Goal: Check status: Check status

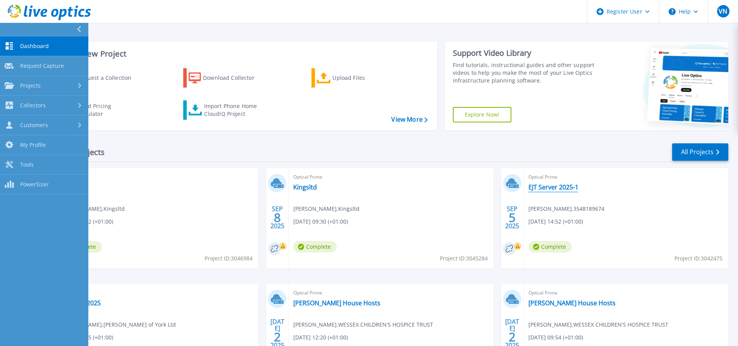
click at [543, 189] on link "EJT Server 2025-1" at bounding box center [554, 187] width 50 height 8
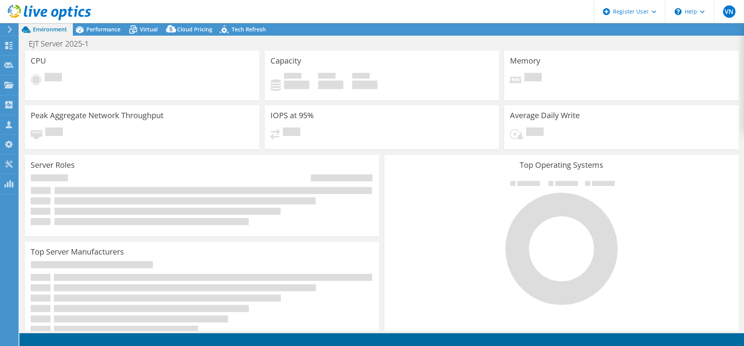
select select "EULondon"
select select "USD"
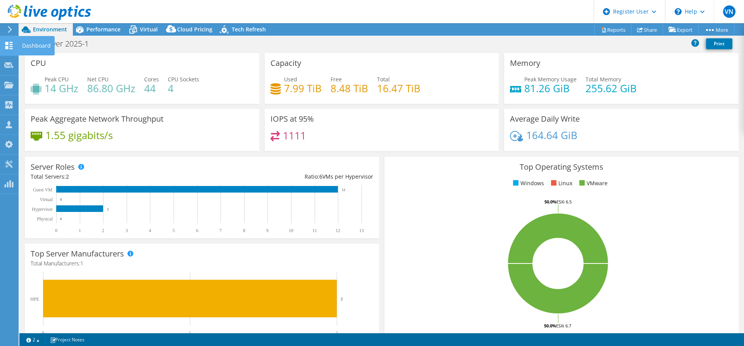
click at [11, 42] on use at bounding box center [8, 45] width 7 height 7
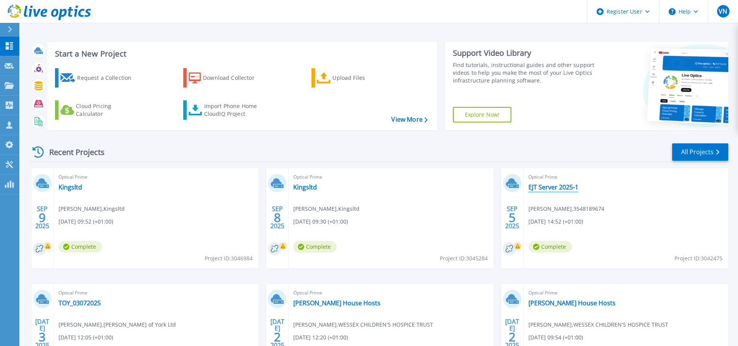
click at [544, 186] on link "EJT Server 2025-1" at bounding box center [554, 187] width 50 height 8
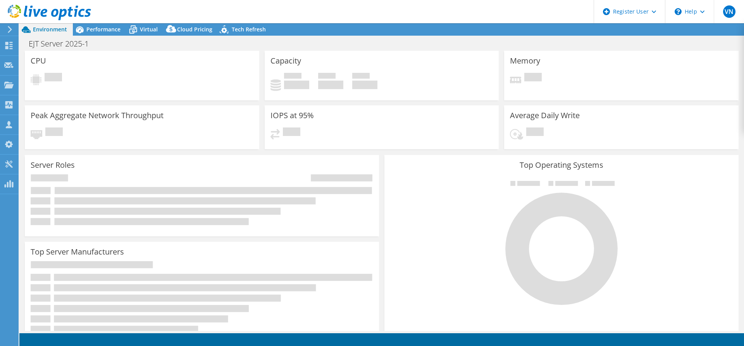
select select "EULondon"
select select "USD"
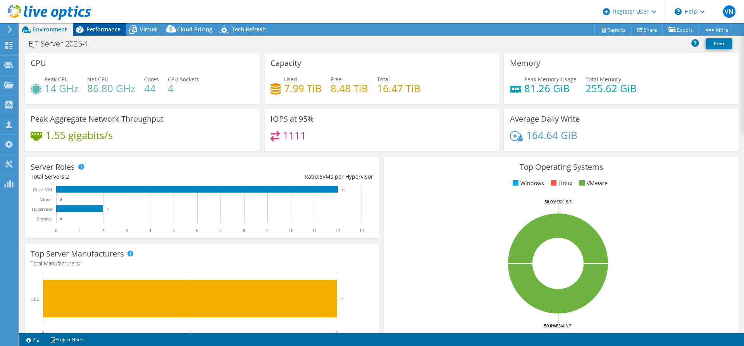
click at [91, 28] on span "Performance" at bounding box center [103, 29] width 34 height 7
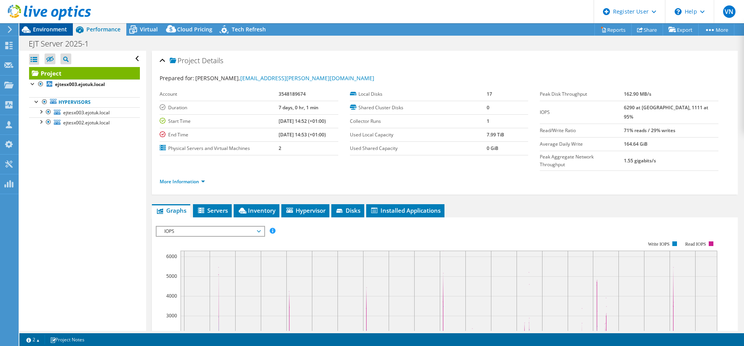
click at [45, 32] on span "Environment" at bounding box center [50, 29] width 34 height 7
